Goal: Information Seeking & Learning: Learn about a topic

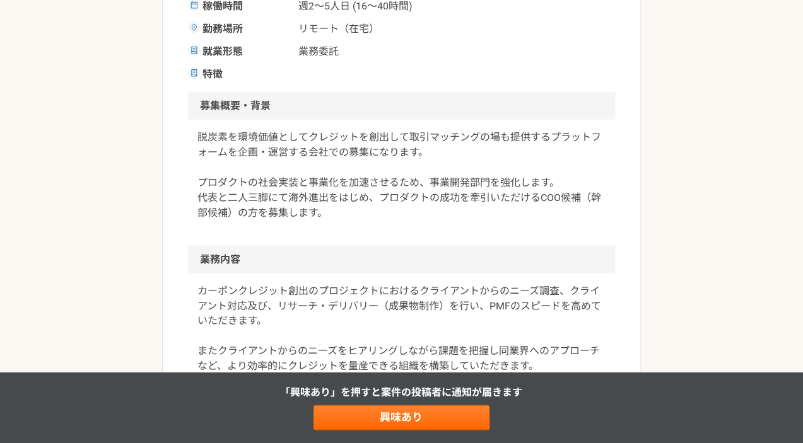
scroll to position [308, 0]
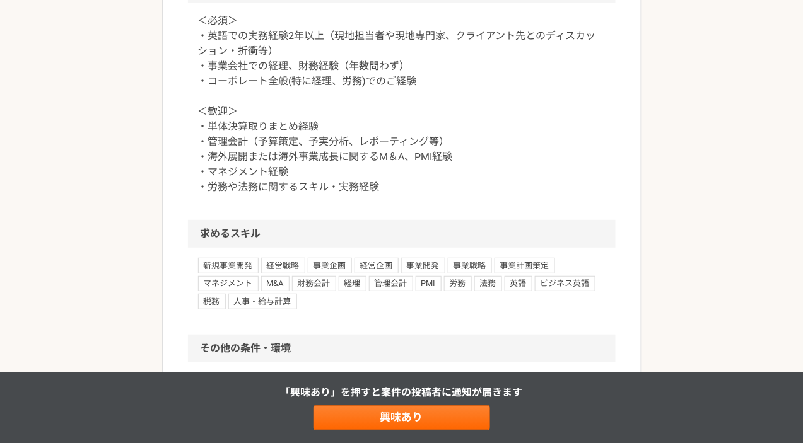
scroll to position [1294, 0]
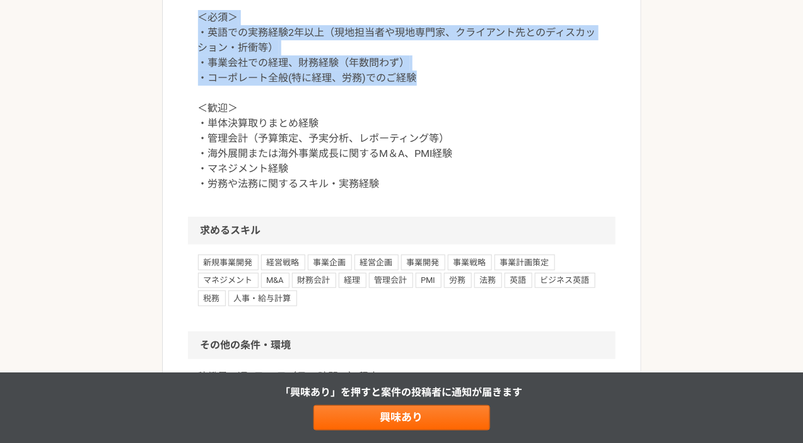
drag, startPoint x: 426, startPoint y: 199, endPoint x: 423, endPoint y: 121, distance: 78.2
click at [422, 121] on div "＜必須＞ ・英語での実務経験2年以上（現地担当者や現地専門家、クライアント先とのディスカッション・折衝等） ・事業会社での経理、財務経験（年数問わず） ・コー…" at bounding box center [401, 108] width 427 height 217
click at [442, 192] on p "＜必須＞ ・英語での実務経験2年以上（現地担当者や現地専門家、クライアント先とのディスカッション・折衝等） ・事業会社での経理、財務経験（年数問わず） ・コー…" at bounding box center [401, 101] width 407 height 182
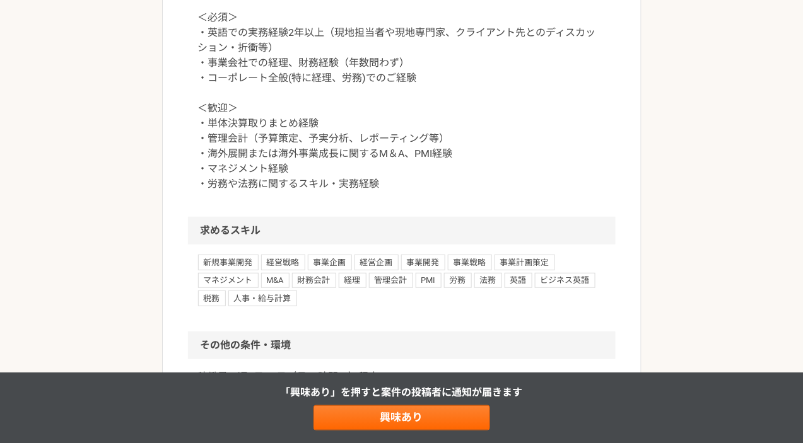
click at [429, 192] on p "＜必須＞ ・英語での実務経験2年以上（現地担当者や現地専門家、クライアント先とのディスカッション・折衝等） ・事業会社での経理、財務経験（年数問わず） ・コー…" at bounding box center [401, 101] width 407 height 182
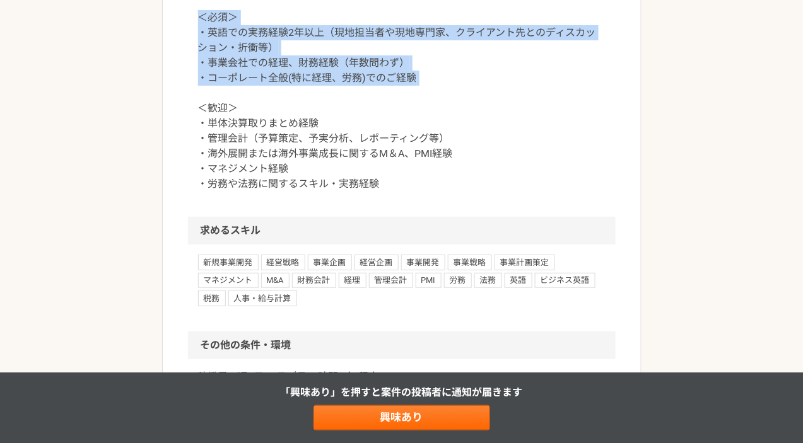
drag, startPoint x: 429, startPoint y: 199, endPoint x: 423, endPoint y: 120, distance: 79.1
click at [423, 120] on div "＜必須＞ ・英語での実務経験2年以上（現地担当者や現地専門家、クライアント先とのディスカッション・折衝等） ・事業会社での経理、財務経験（年数問わず） ・コー…" at bounding box center [401, 108] width 427 height 217
click at [435, 174] on p "＜必須＞ ・英語での実務経験2年以上（現地担当者や現地専門家、クライアント先とのディスカッション・折衝等） ・事業会社での経理、財務経験（年数問わず） ・コー…" at bounding box center [401, 101] width 407 height 182
drag, startPoint x: 439, startPoint y: 211, endPoint x: 441, endPoint y: 137, distance: 73.8
click at [441, 137] on p "＜必須＞ ・英語での実務経験2年以上（現地担当者や現地専門家、クライアント先とのディスカッション・折衝等） ・事業会社での経理、財務経験（年数問わず） ・コー…" at bounding box center [401, 101] width 407 height 182
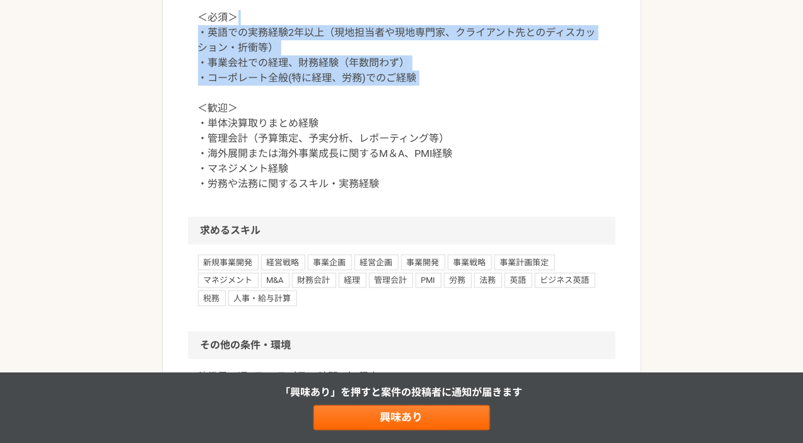
click at [441, 137] on p "＜必須＞ ・英語での実務経験2年以上（現地担当者や現地専門家、クライアント先とのディスカッション・折衝等） ・事業会社での経理、財務経験（年数問わず） ・コー…" at bounding box center [401, 101] width 407 height 182
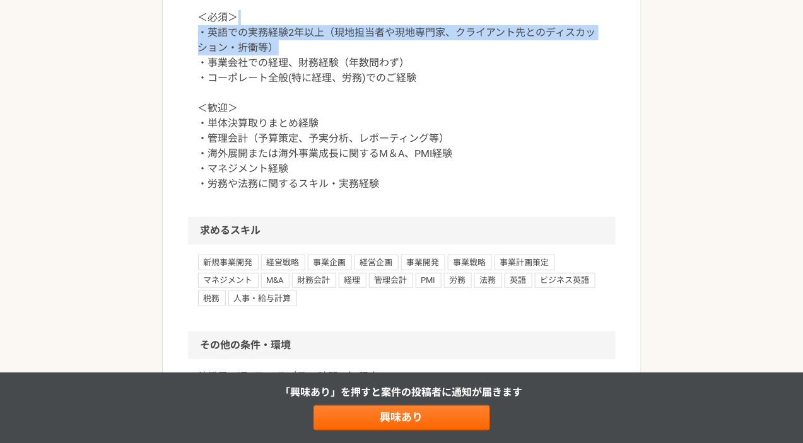
drag, startPoint x: 433, startPoint y: 164, endPoint x: 434, endPoint y: 140, distance: 24.0
click at [433, 142] on p "＜必須＞ ・英語での実務経験2年以上（現地担当者や現地専門家、クライアント先とのディスカッション・折衝等） ・事業会社での経理、財務経験（年数問わず） ・コー…" at bounding box center [401, 101] width 407 height 182
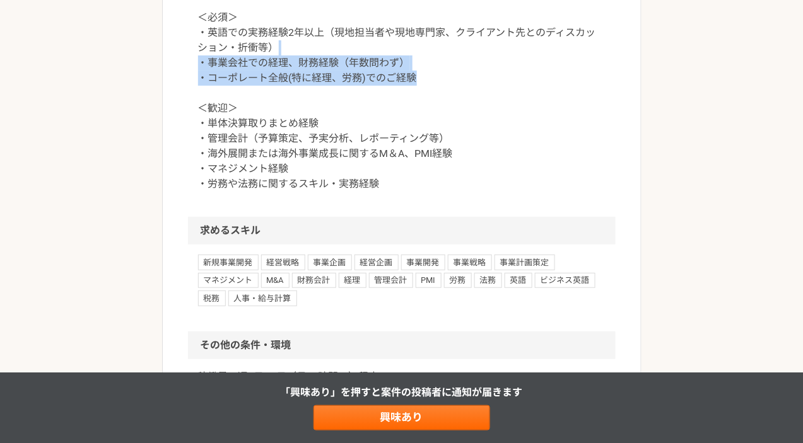
drag, startPoint x: 443, startPoint y: 202, endPoint x: 443, endPoint y: 166, distance: 36.6
click at [443, 166] on p "＜必須＞ ・英語での実務経験2年以上（現地担当者や現地専門家、クライアント先とのディスカッション・折衝等） ・事業会社での経理、財務経験（年数問わず） ・コー…" at bounding box center [401, 101] width 407 height 182
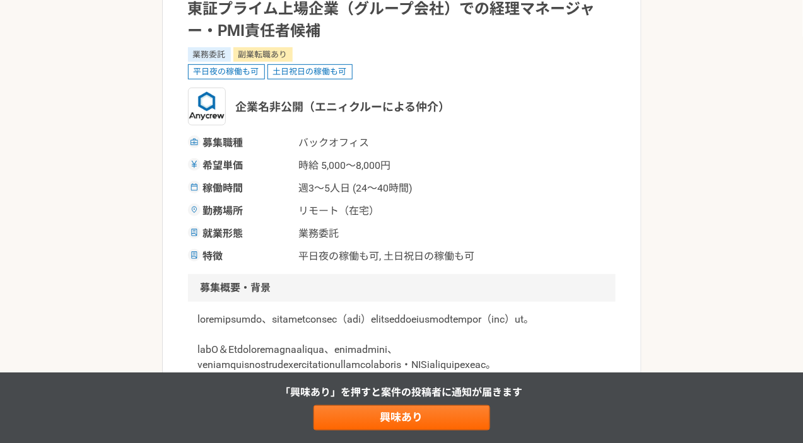
scroll to position [125, 0]
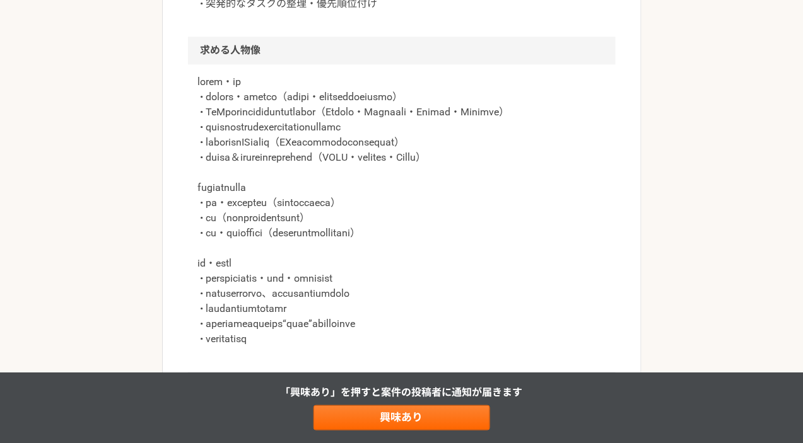
scroll to position [813, 0]
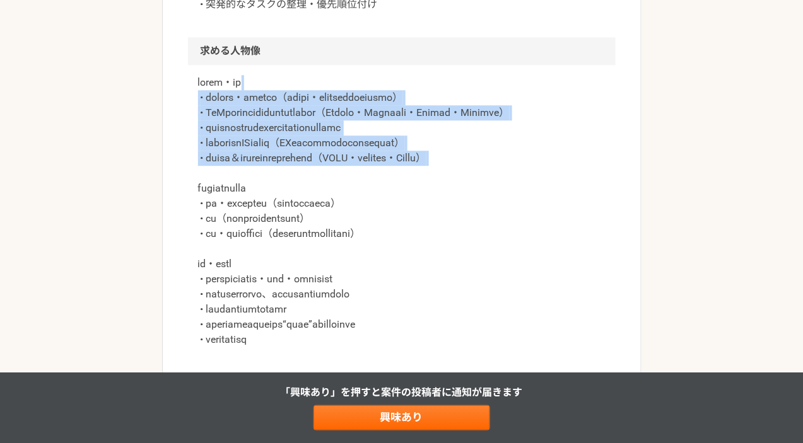
drag, startPoint x: 576, startPoint y: 171, endPoint x: 577, endPoint y: 78, distance: 93.3
click at [577, 78] on p at bounding box center [401, 211] width 407 height 272
click at [607, 134] on div at bounding box center [401, 219] width 427 height 308
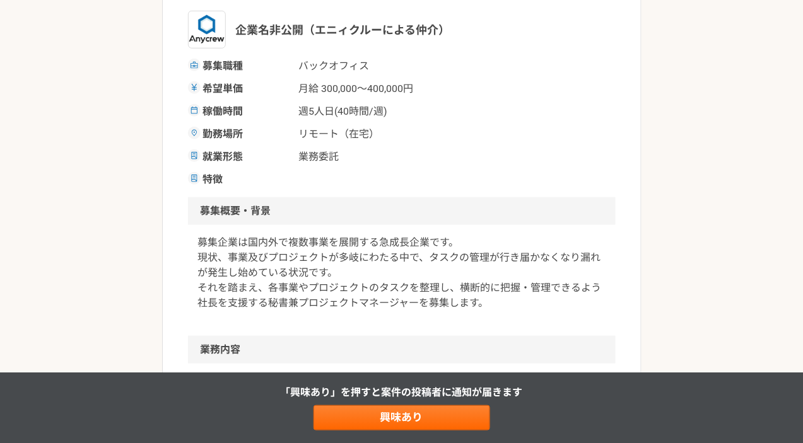
scroll to position [175, 0]
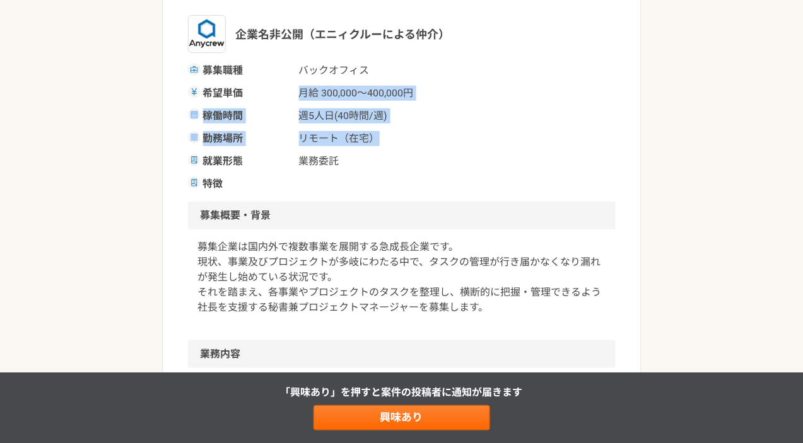
drag, startPoint x: 552, startPoint y: 131, endPoint x: 552, endPoint y: 83, distance: 48.5
click at [552, 82] on div "募集職種 バックオフィス 希望単価 月給 300,000〜400,000円 稼働時間 週5人日(40時間/週) 勤務場所 リモート（在宅） 就業形態 業務委託…" at bounding box center [401, 127] width 427 height 129
click at [592, 158] on div "就業形態 業務委託" at bounding box center [401, 161] width 427 height 15
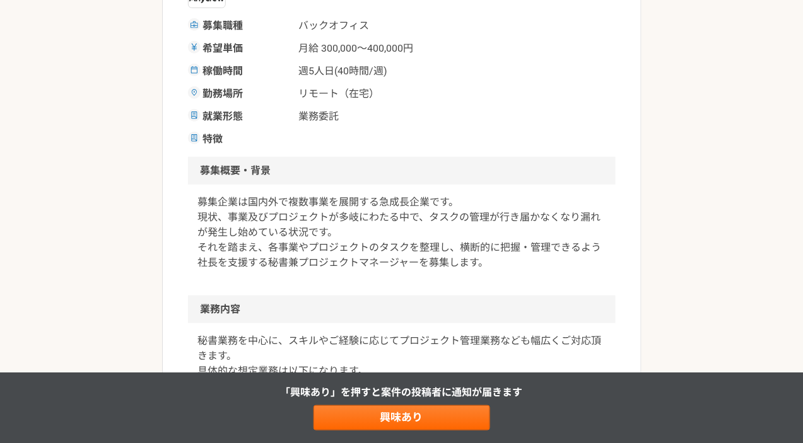
scroll to position [208, 0]
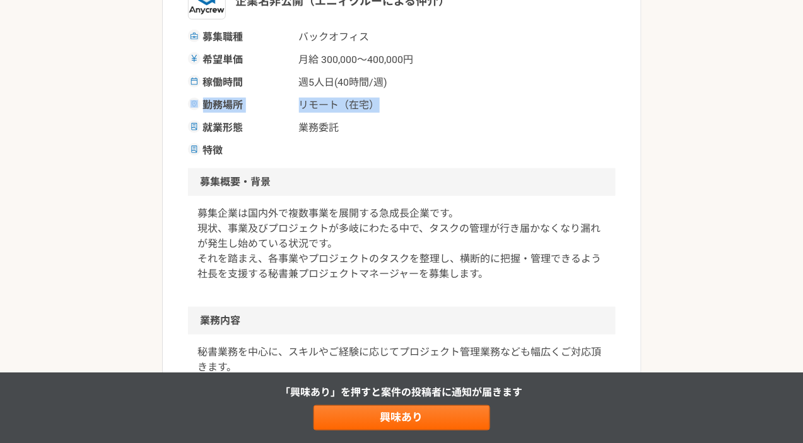
drag, startPoint x: 528, startPoint y: 99, endPoint x: 528, endPoint y: 83, distance: 15.8
click at [528, 83] on div "募集職種 バックオフィス 希望単価 月給 300,000〜400,000円 稼働時間 週5人日(40時間/週) 勤務場所 リモート（在宅） 就業形態 業務委託…" at bounding box center [401, 94] width 427 height 129
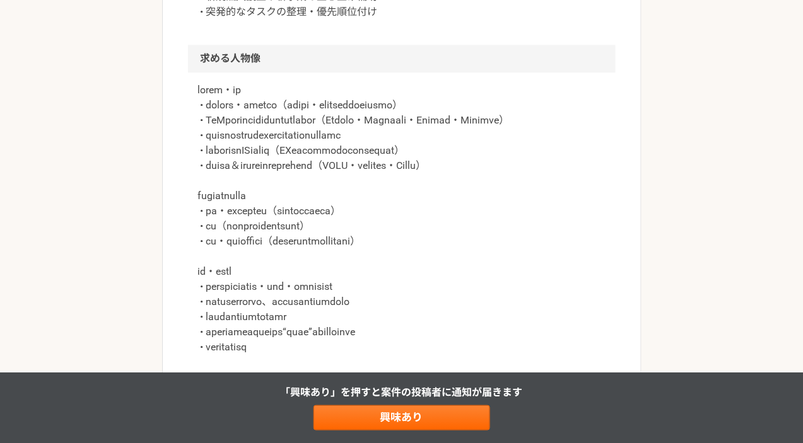
scroll to position [817, 0]
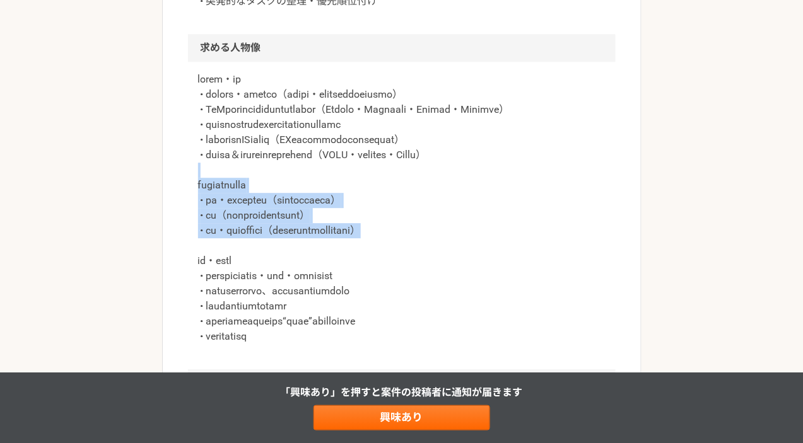
drag, startPoint x: 552, startPoint y: 246, endPoint x: 562, endPoint y: 192, distance: 54.4
click at [562, 192] on p at bounding box center [401, 208] width 407 height 272
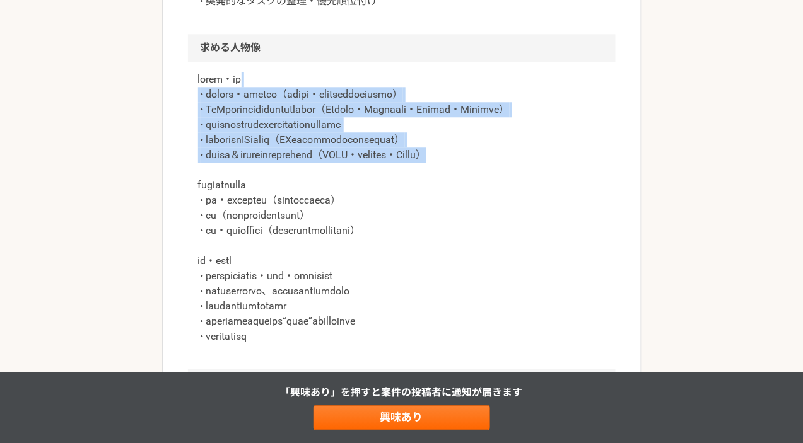
drag, startPoint x: 598, startPoint y: 169, endPoint x: 596, endPoint y: 76, distance: 92.7
click at [596, 76] on p at bounding box center [401, 208] width 407 height 272
click at [606, 157] on div at bounding box center [401, 216] width 427 height 308
drag, startPoint x: 596, startPoint y: 181, endPoint x: 602, endPoint y: 67, distance: 114.3
click at [602, 67] on div at bounding box center [401, 216] width 427 height 308
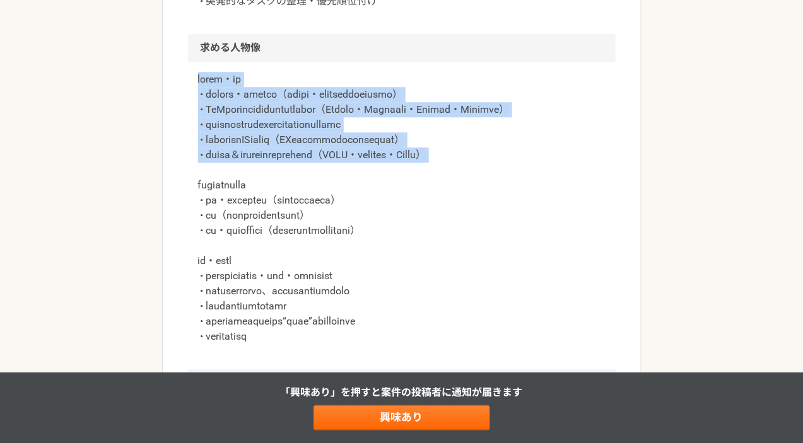
click at [623, 163] on article "バックオフィス 国内外複数事業を展開するベンチャーの社長秘書兼PM 業務委託 企業名非公開（エニィクルーによる仲介） 募集職種 バックオフィス 希望単価 月給…" at bounding box center [401, 20] width 479 height 1520
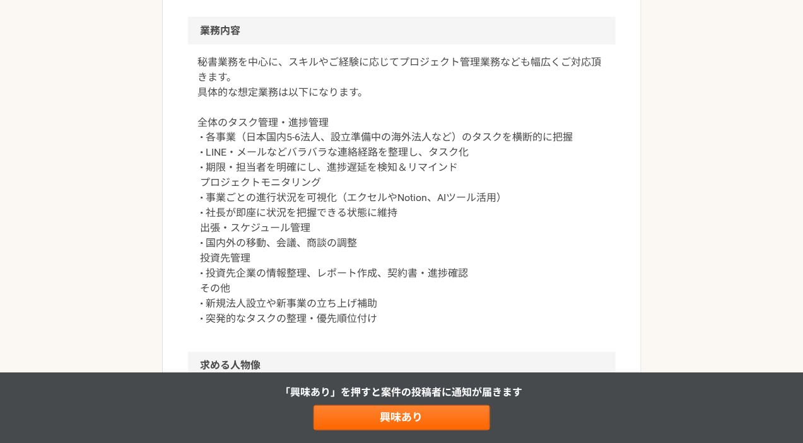
scroll to position [499, 0]
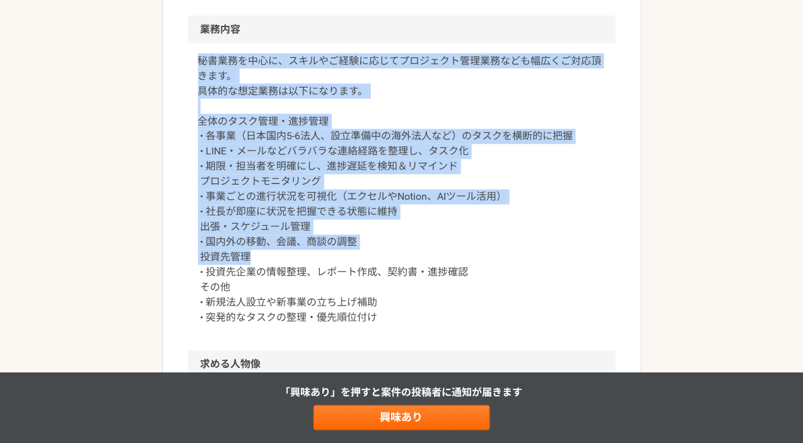
drag, startPoint x: 607, startPoint y: 47, endPoint x: 603, endPoint y: 247, distance: 199.9
click at [605, 251] on div "秘書業務を中心に、スキルやご経験に応じてプロジェクト管理業務なども幅広くご対応頂きます。 具体的な想定業務は以下になります。 全体のタスク管理・進捗管理 • …" at bounding box center [401, 198] width 427 height 308
click at [605, 240] on div "秘書業務を中心に、スキルやご経験に応じてプロジェクト管理業務なども幅広くご対応頂きます。 具体的な想定業務は以下になります。 全体のタスク管理・進捗管理 • …" at bounding box center [401, 198] width 427 height 308
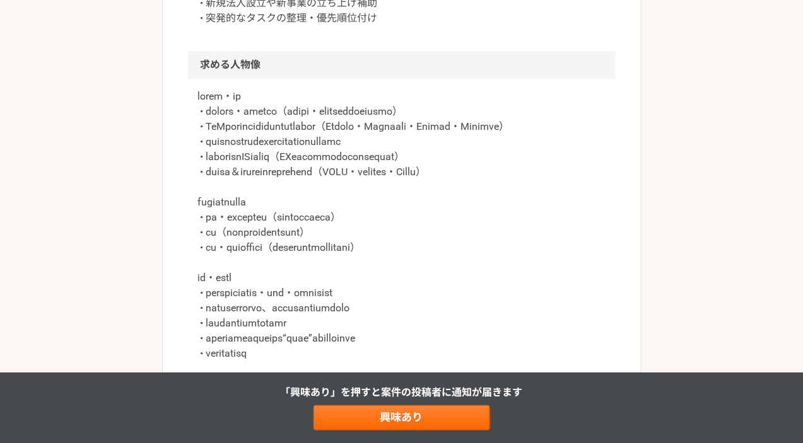
scroll to position [803, 0]
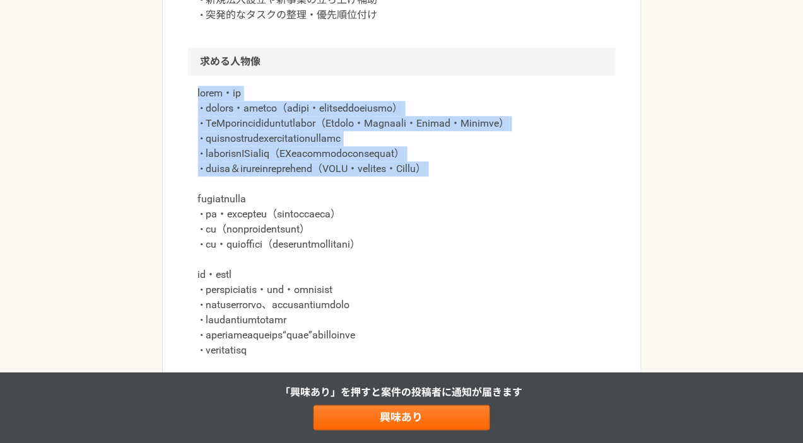
drag, startPoint x: 588, startPoint y: 194, endPoint x: 586, endPoint y: 57, distance: 136.2
click at [586, 57] on section "求める人物像" at bounding box center [401, 215] width 427 height 335
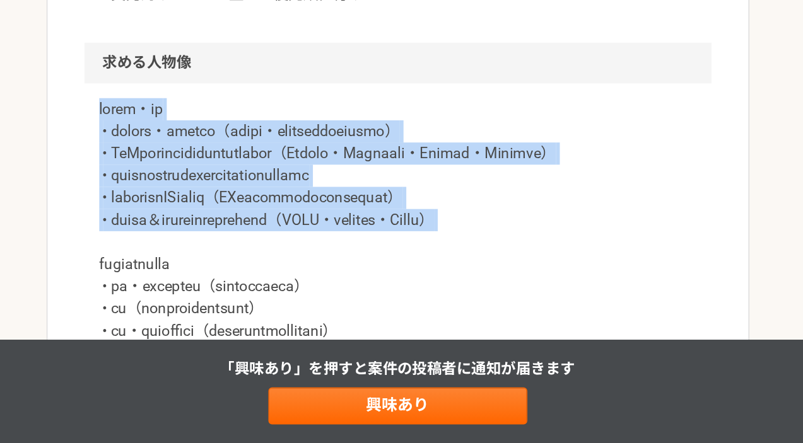
scroll to position [681, 0]
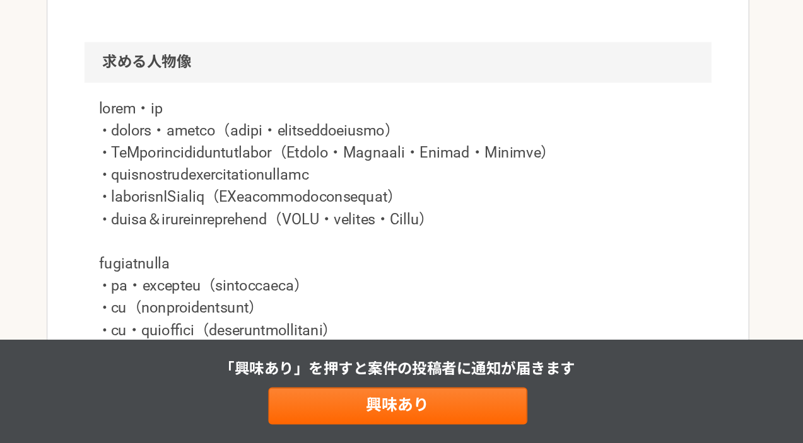
click at [598, 263] on p at bounding box center [401, 343] width 407 height 272
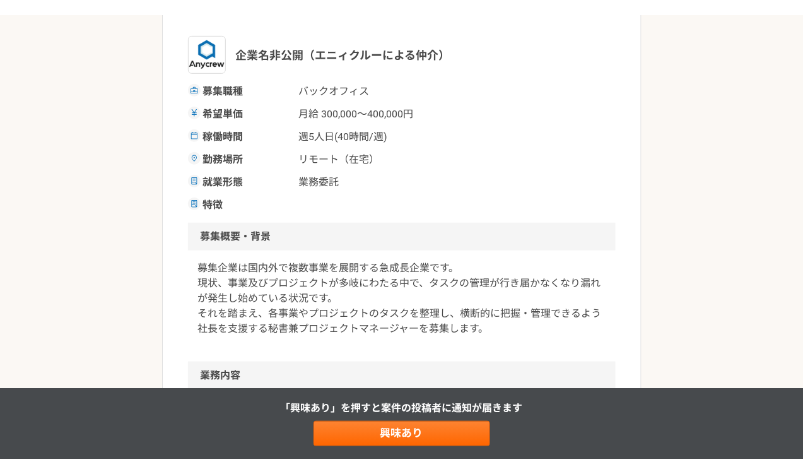
scroll to position [161, 0]
